Goal: Task Accomplishment & Management: Use online tool/utility

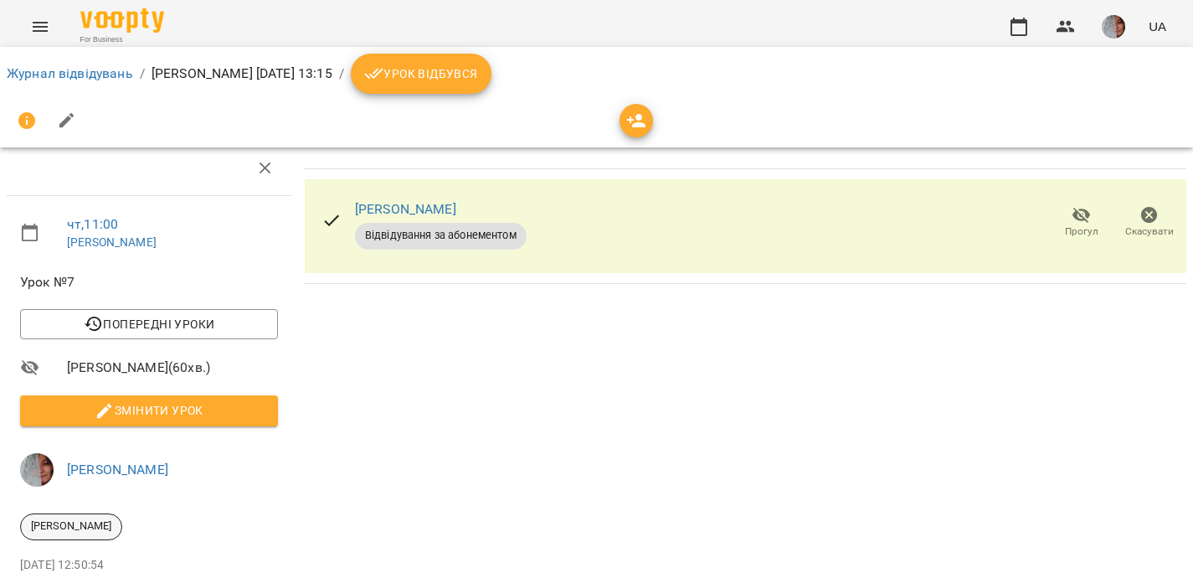
scroll to position [160, 0]
click at [478, 70] on span "Урок відбувся" at bounding box center [421, 74] width 114 height 20
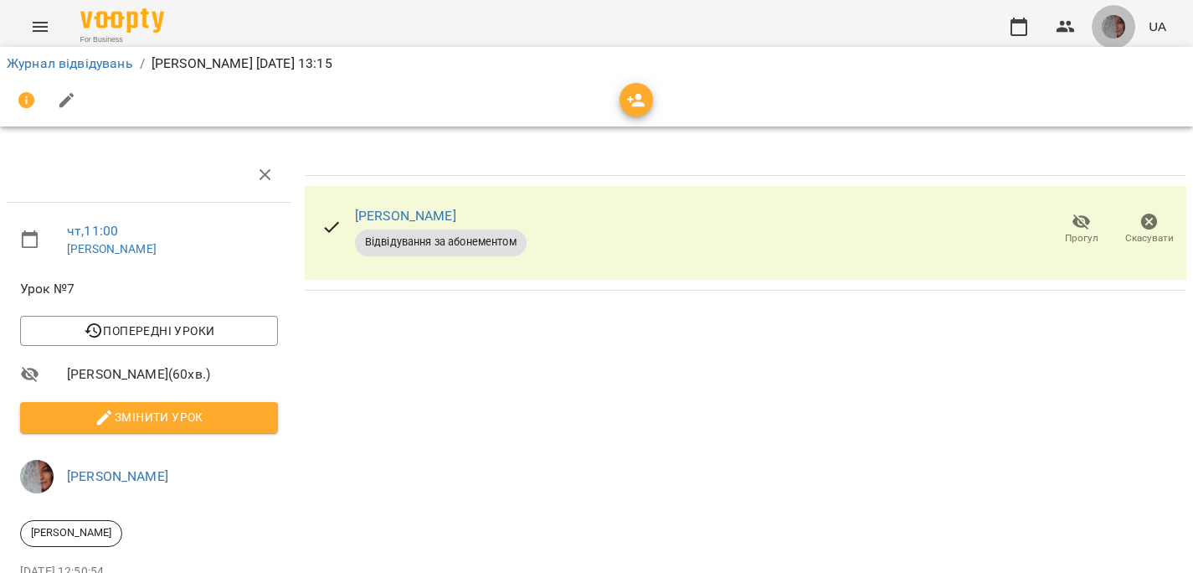
click at [1109, 27] on img "button" at bounding box center [1113, 26] width 23 height 23
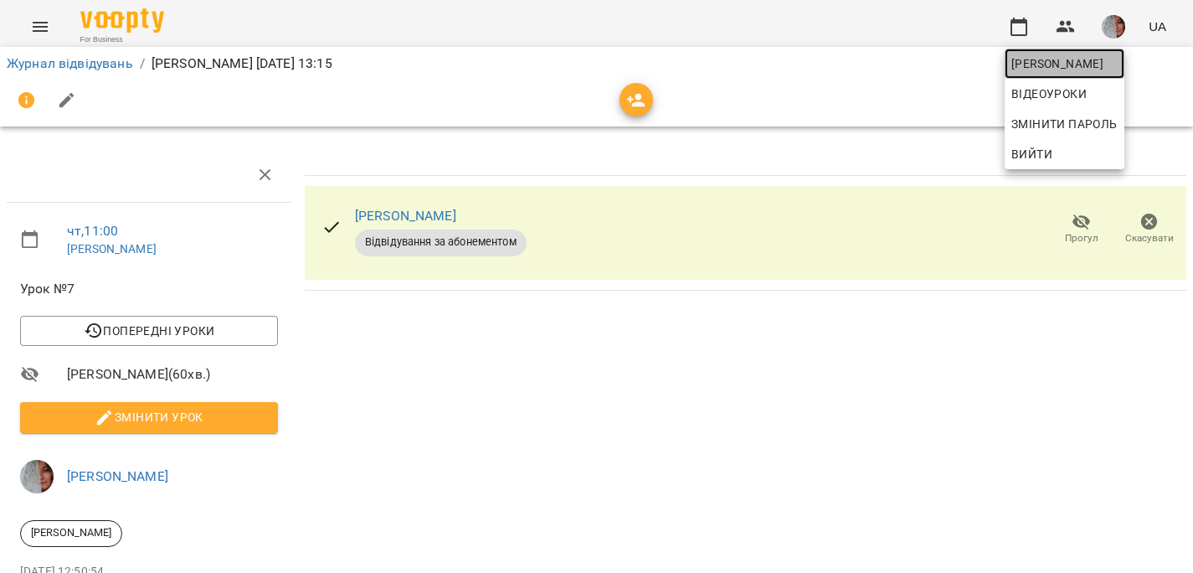
click at [1106, 59] on span "[PERSON_NAME]" at bounding box center [1064, 64] width 106 height 20
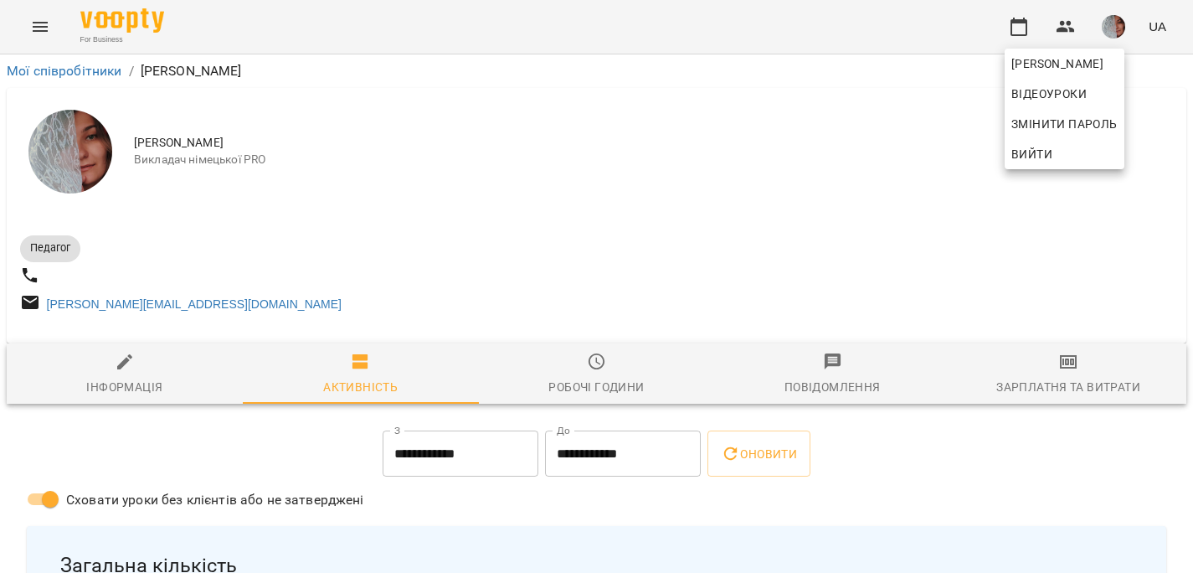
click at [1064, 379] on div at bounding box center [596, 286] width 1193 height 573
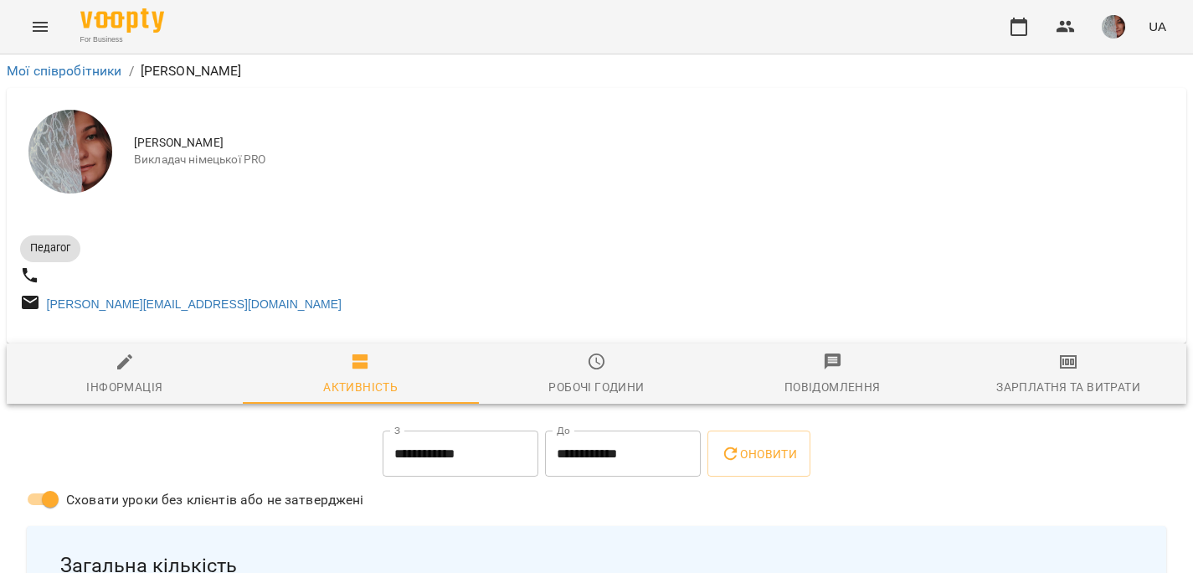
click at [1064, 380] on span "Зарплатня та Витрати" at bounding box center [1068, 374] width 216 height 45
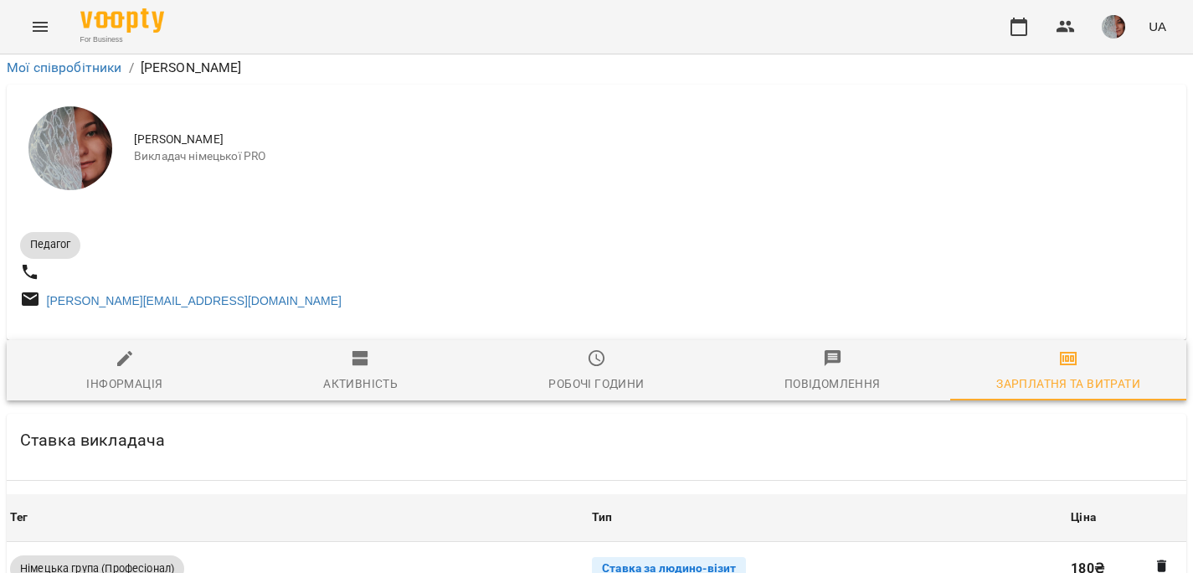
scroll to position [516, 0]
